Goal: Check status: Check status

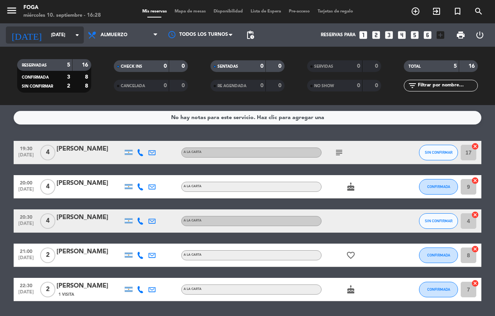
click at [47, 34] on input "[DATE]" at bounding box center [78, 34] width 62 height 13
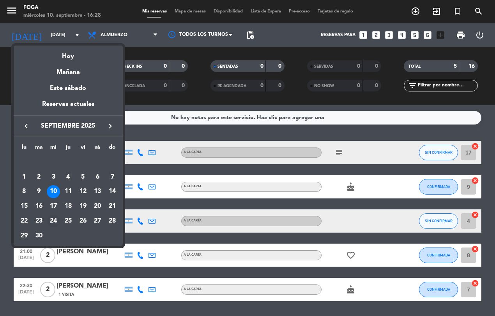
click at [53, 220] on div "24" at bounding box center [53, 221] width 13 height 13
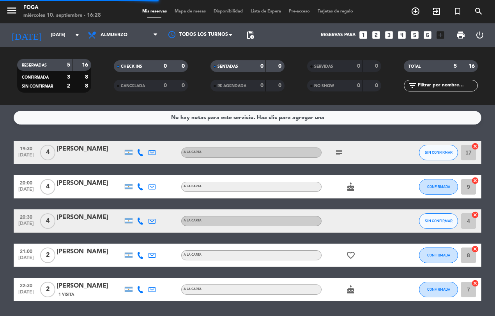
click at [99, 96] on div "RESERVADAS 5 16 CONFIRMADA 3 8 SIN CONFIRMAR 2 8" at bounding box center [54, 76] width 97 height 43
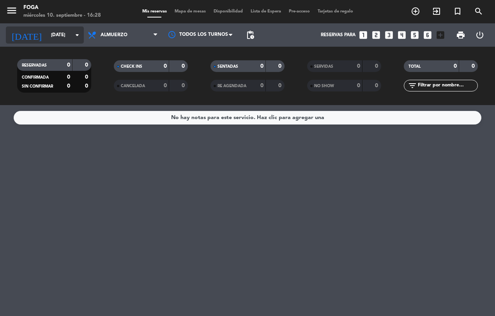
click at [62, 27] on div "[DATE] [DATE] arrow_drop_down" at bounding box center [45, 34] width 78 height 17
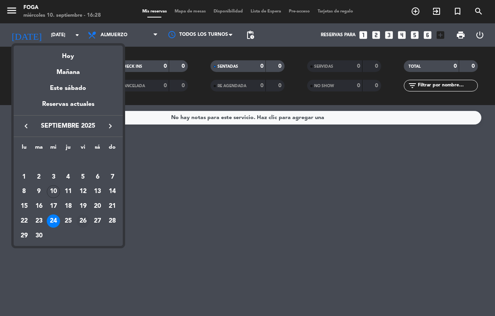
click at [83, 221] on div "26" at bounding box center [82, 221] width 13 height 13
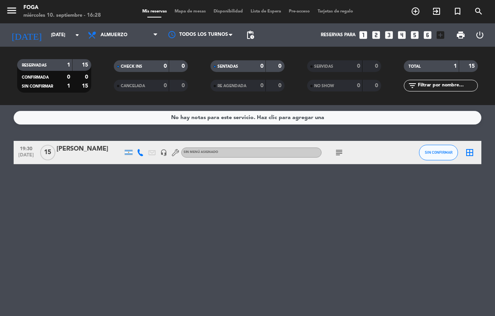
click at [338, 148] on icon "subject" at bounding box center [338, 152] width 9 height 9
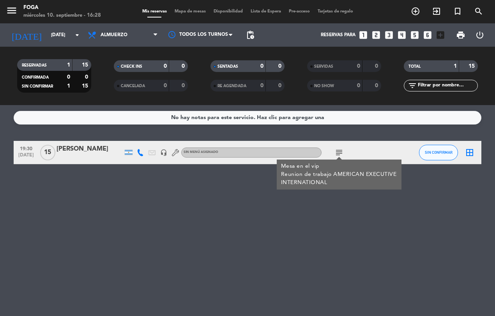
click at [312, 262] on div "No hay notas para este servicio. Haz clic para agregar una 19:30 [DATE] [PERSON…" at bounding box center [247, 210] width 495 height 211
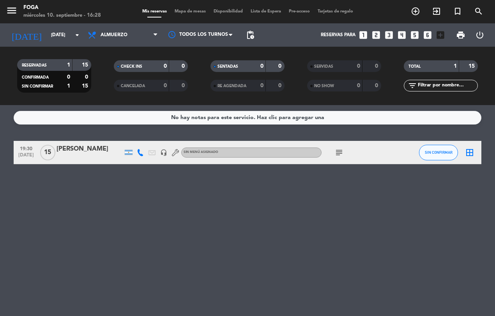
click at [336, 152] on icon "subject" at bounding box center [338, 152] width 9 height 9
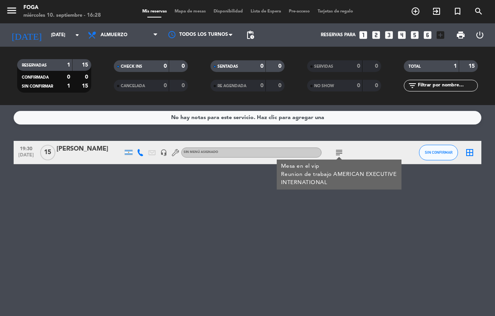
click at [295, 250] on div "No hay notas para este servicio. Haz clic para agregar una 19:30 [DATE] [PERSON…" at bounding box center [247, 210] width 495 height 211
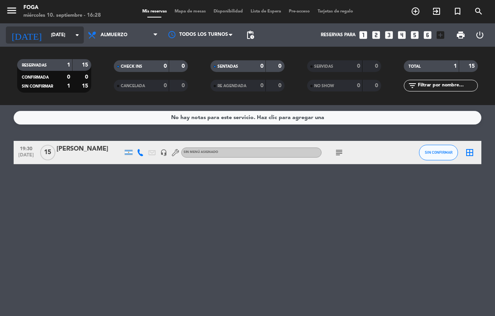
click at [54, 33] on input "[DATE]" at bounding box center [78, 34] width 62 height 13
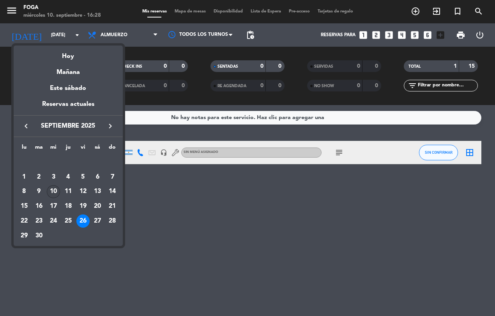
click at [51, 194] on div "10" at bounding box center [53, 191] width 13 height 13
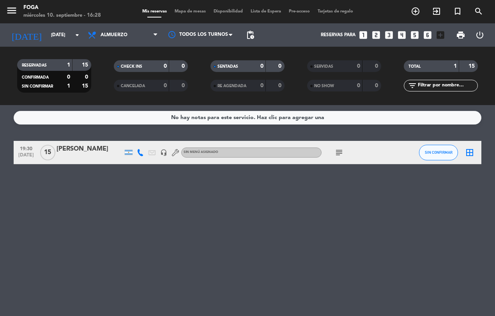
type input "[DATE]"
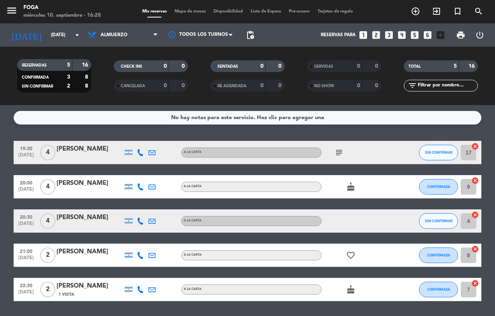
scroll to position [24, 0]
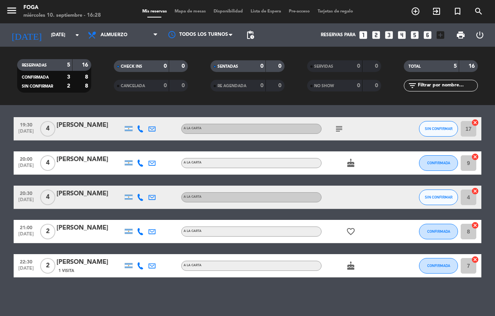
click at [339, 124] on icon "subject" at bounding box center [338, 128] width 9 height 9
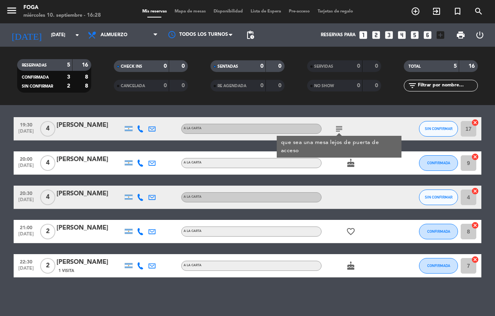
scroll to position [4, 0]
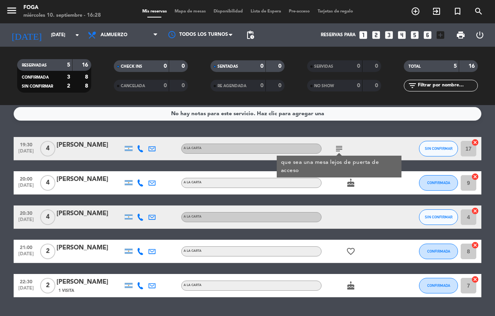
click at [350, 180] on icon "cake" at bounding box center [350, 182] width 9 height 9
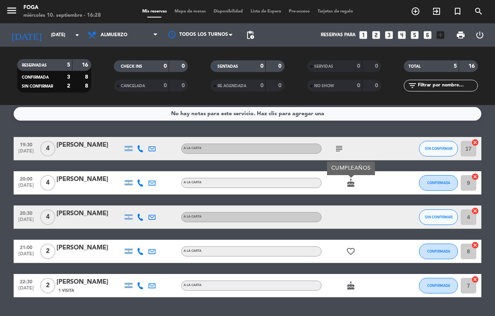
click at [339, 146] on icon "subject" at bounding box center [338, 148] width 9 height 9
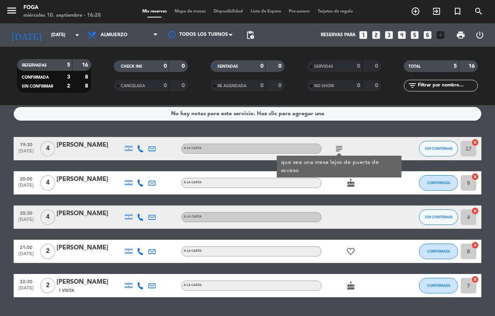
click at [140, 149] on icon at bounding box center [140, 148] width 7 height 7
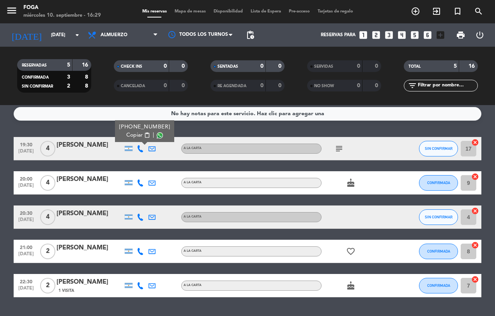
scroll to position [0, 0]
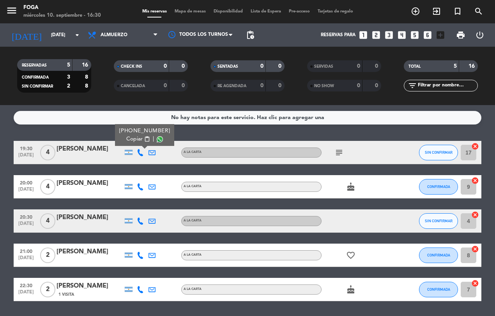
click at [141, 184] on icon at bounding box center [140, 186] width 7 height 7
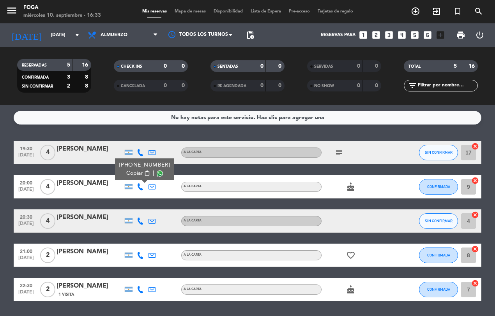
click at [140, 218] on icon at bounding box center [140, 221] width 7 height 7
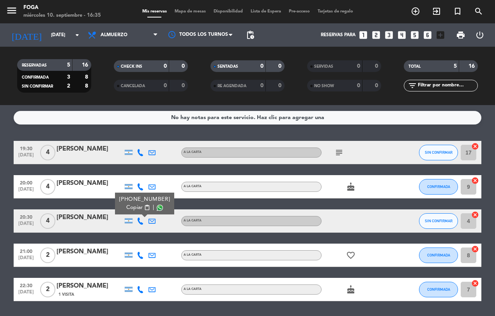
click at [142, 252] on icon at bounding box center [140, 255] width 7 height 7
